Goal: Task Accomplishment & Management: Use online tool/utility

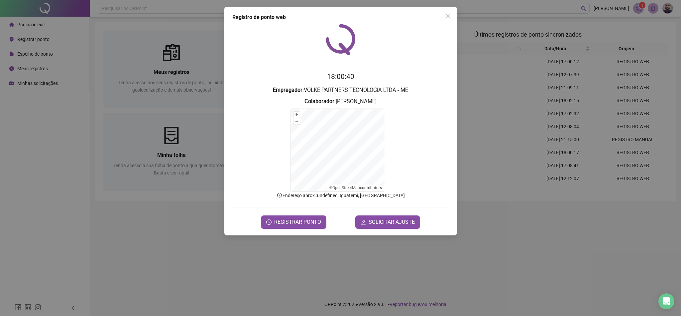
click at [311, 95] on form "18:00:40 Empregador : VOLKE PARTNERS TECNOLOGIA LTDA - ME Colaborador : [PERSON…" at bounding box center [340, 149] width 217 height 157
click at [315, 220] on span "REGISTRAR PONTO" at bounding box center [297, 222] width 47 height 8
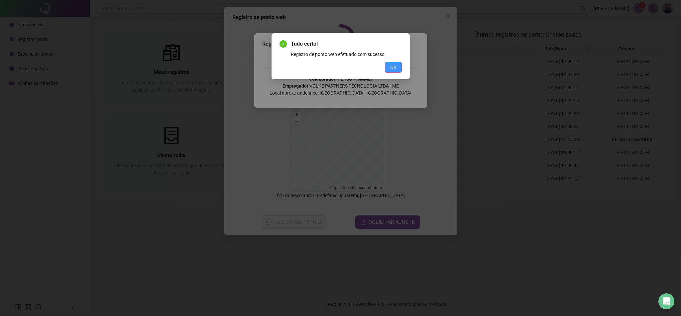
click at [393, 70] on span "OK" at bounding box center [393, 67] width 6 height 7
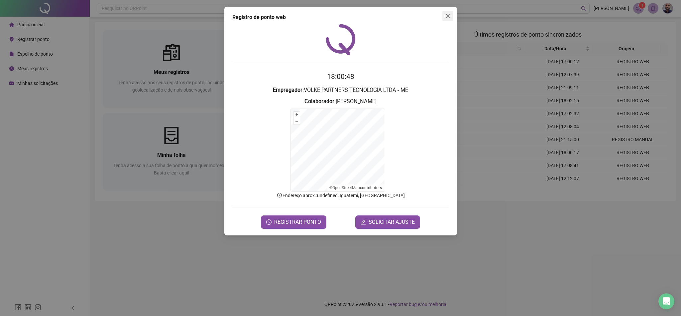
click at [447, 17] on icon "close" at bounding box center [447, 15] width 5 height 5
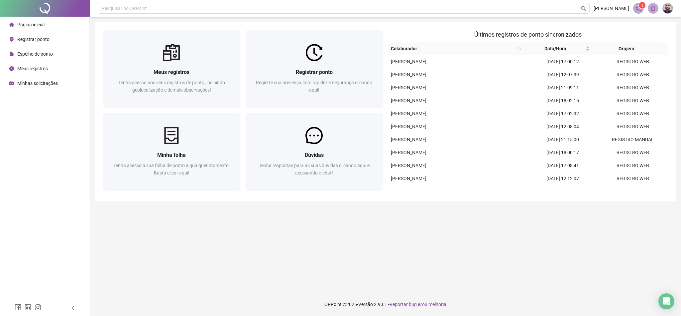
click at [49, 66] on li "Meus registros" at bounding box center [44, 68] width 87 height 13
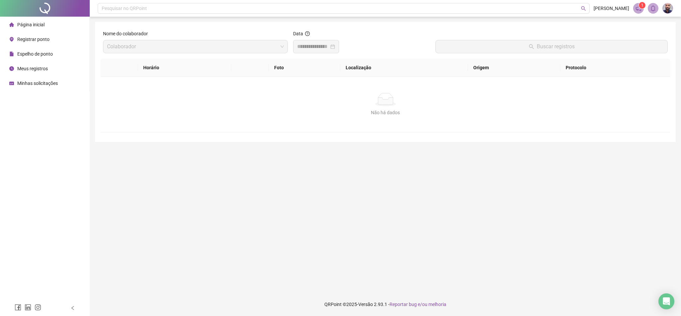
click at [42, 23] on span "Página inicial" at bounding box center [30, 24] width 27 height 5
